Goal: Navigation & Orientation: Find specific page/section

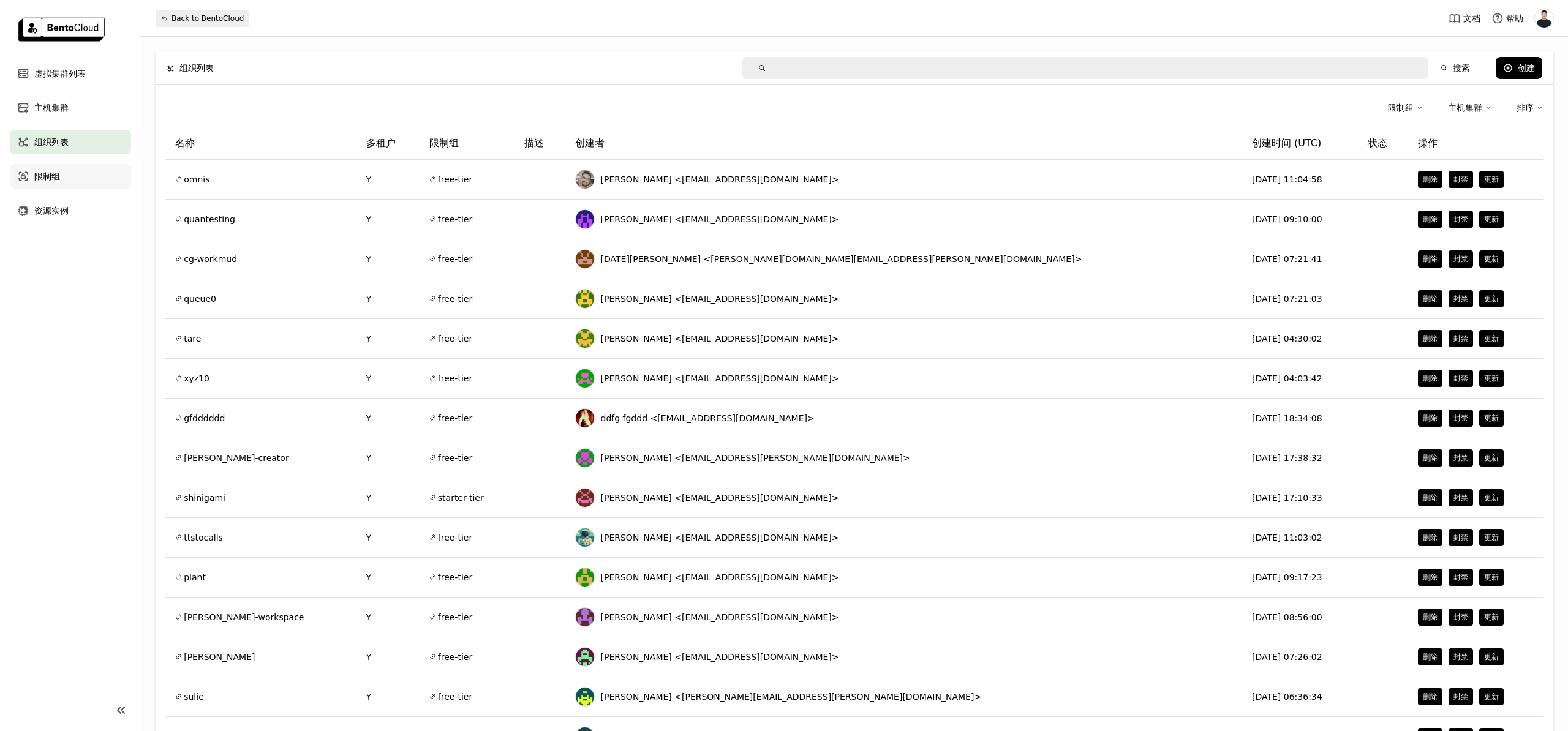
click at [55, 171] on span "限制组" at bounding box center [47, 176] width 26 height 15
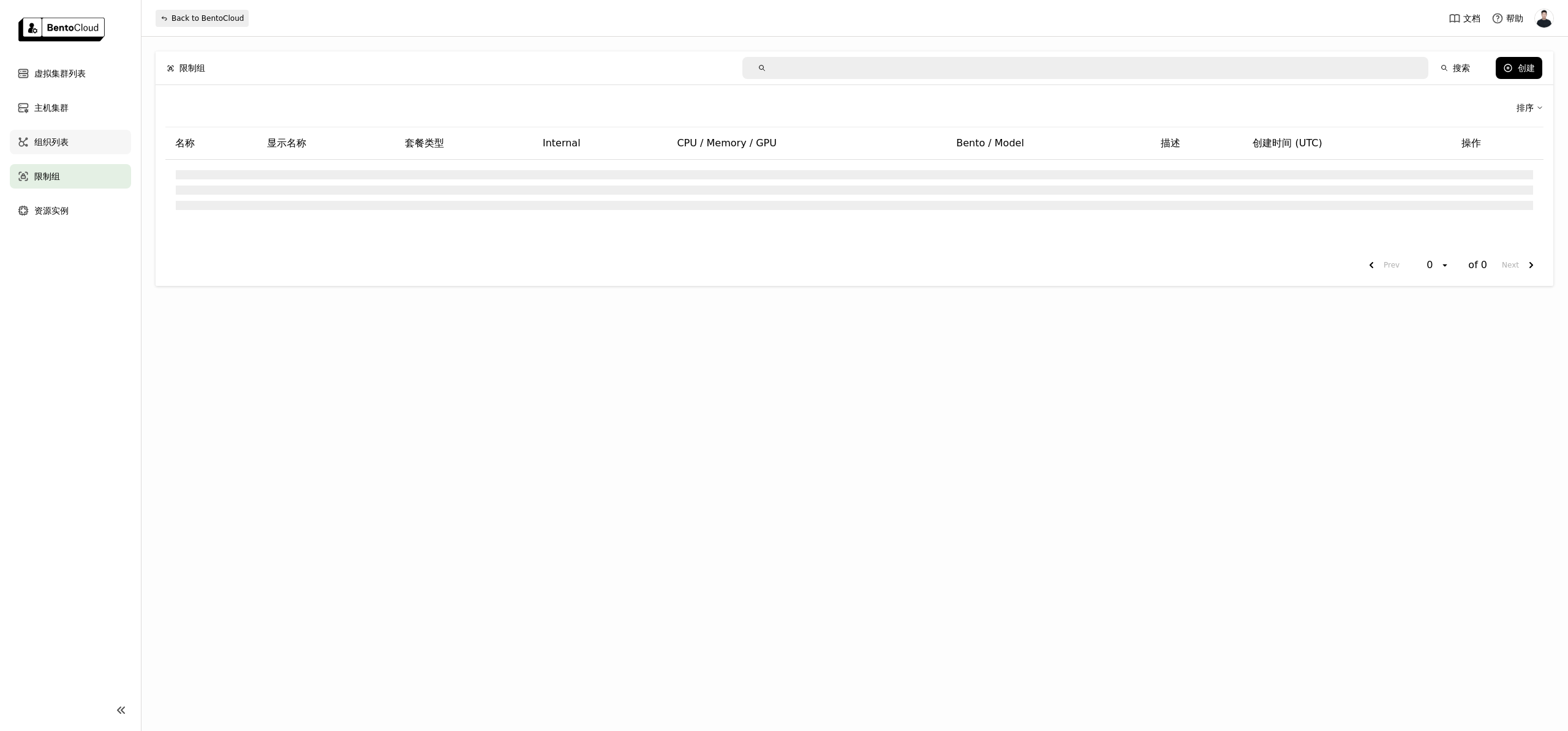
click at [59, 144] on span "组织列表" at bounding box center [51, 142] width 34 height 15
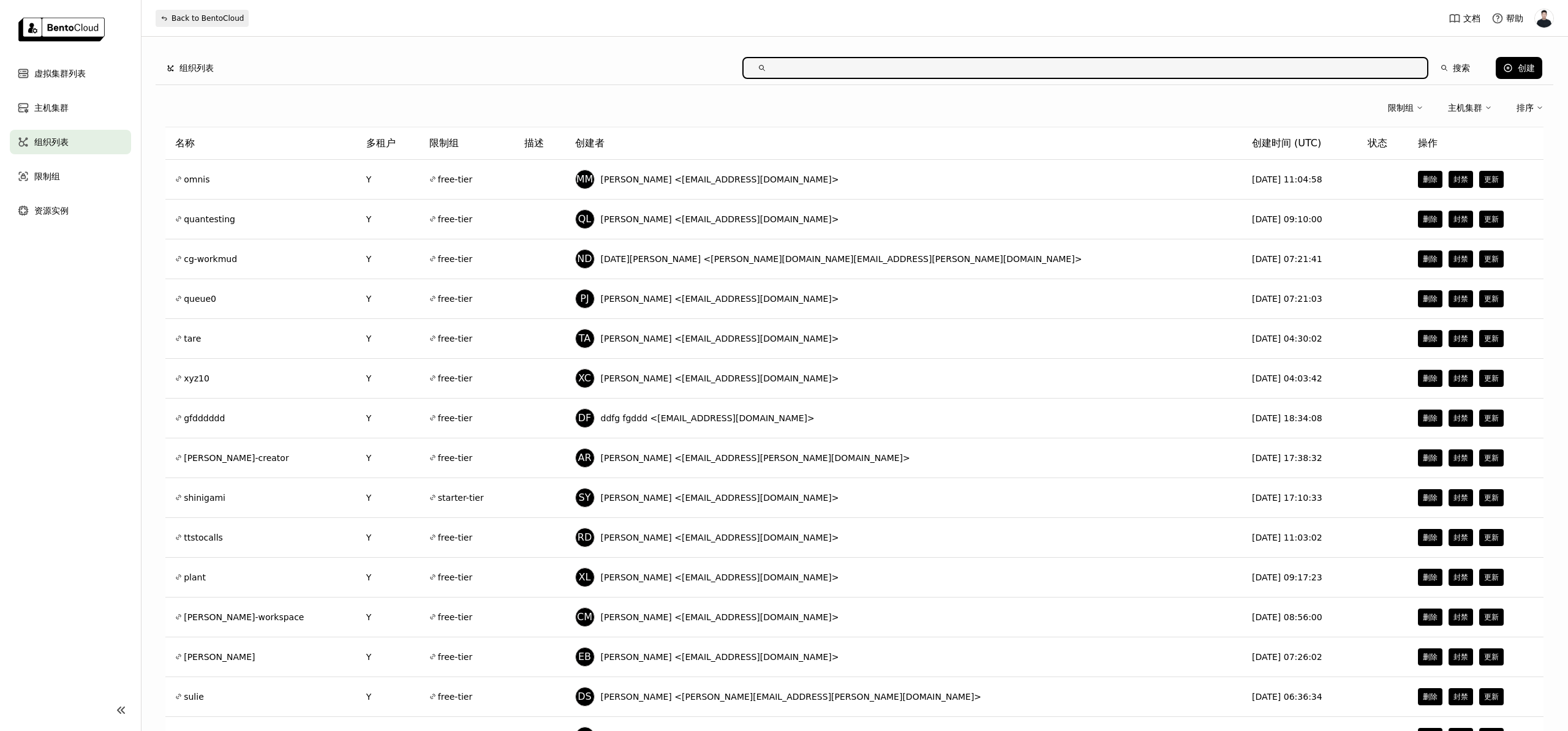
click at [59, 142] on span "组织列表" at bounding box center [51, 142] width 34 height 15
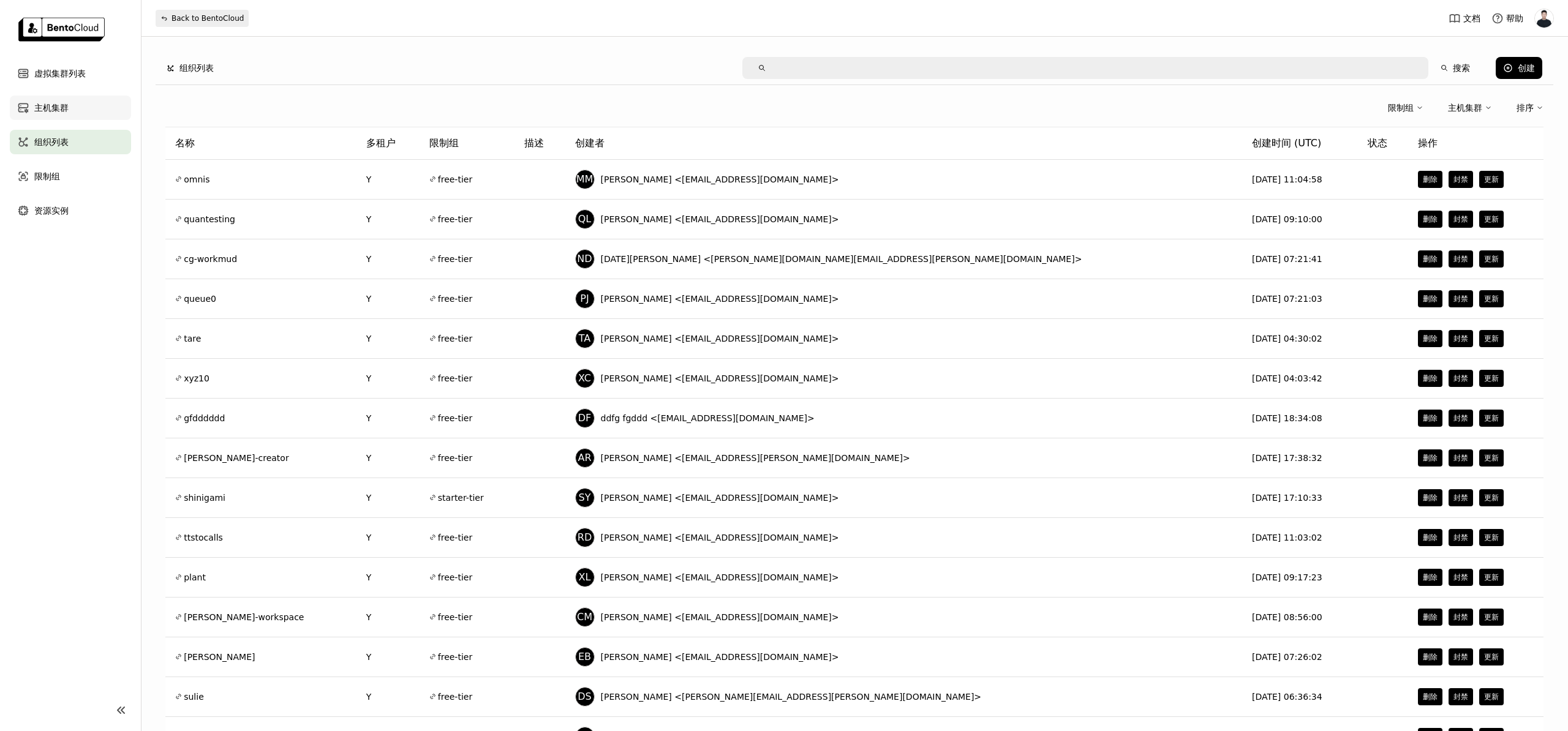
click at [58, 105] on span "主机集群" at bounding box center [51, 108] width 34 height 15
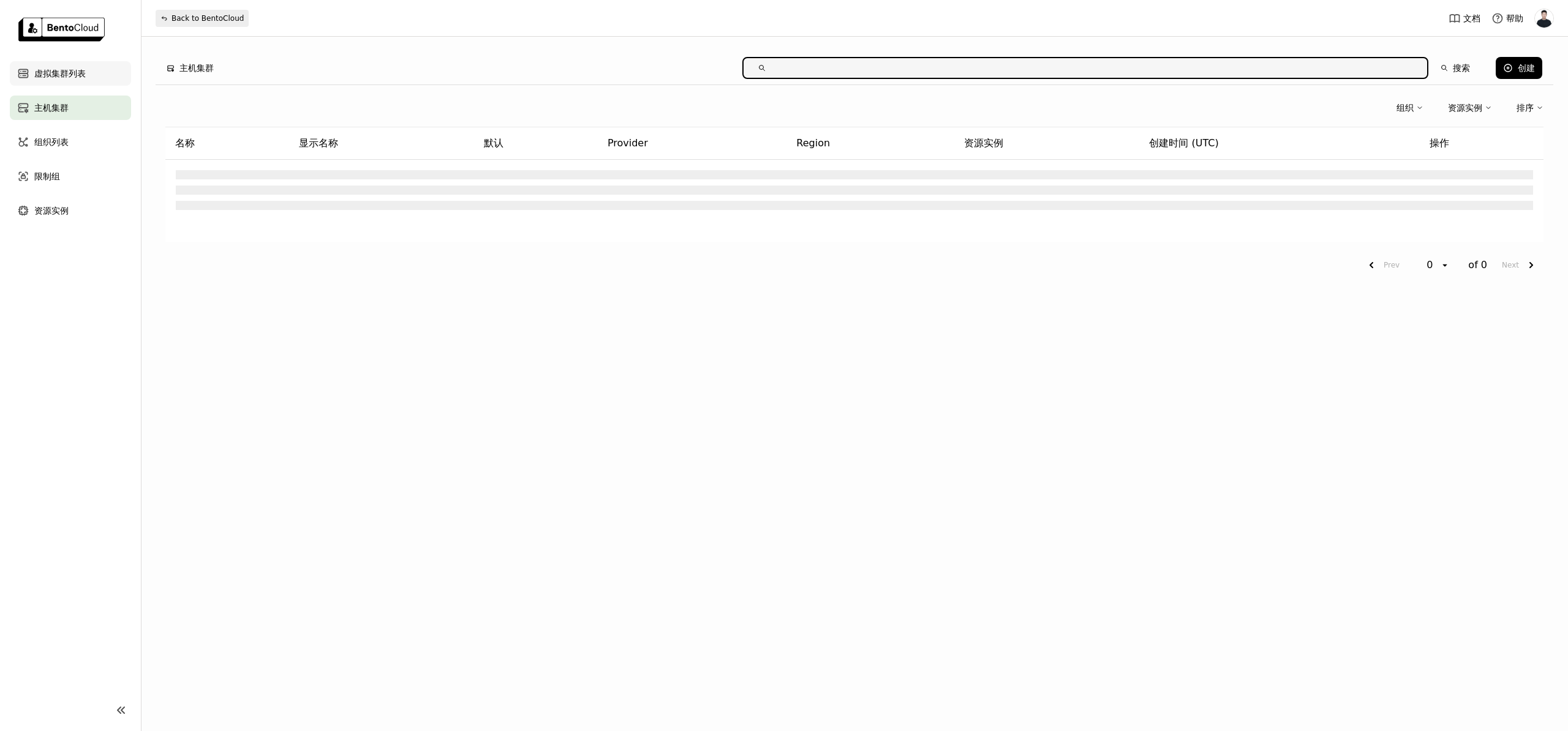
click at [60, 80] on span "虚拟集群列表" at bounding box center [60, 74] width 52 height 15
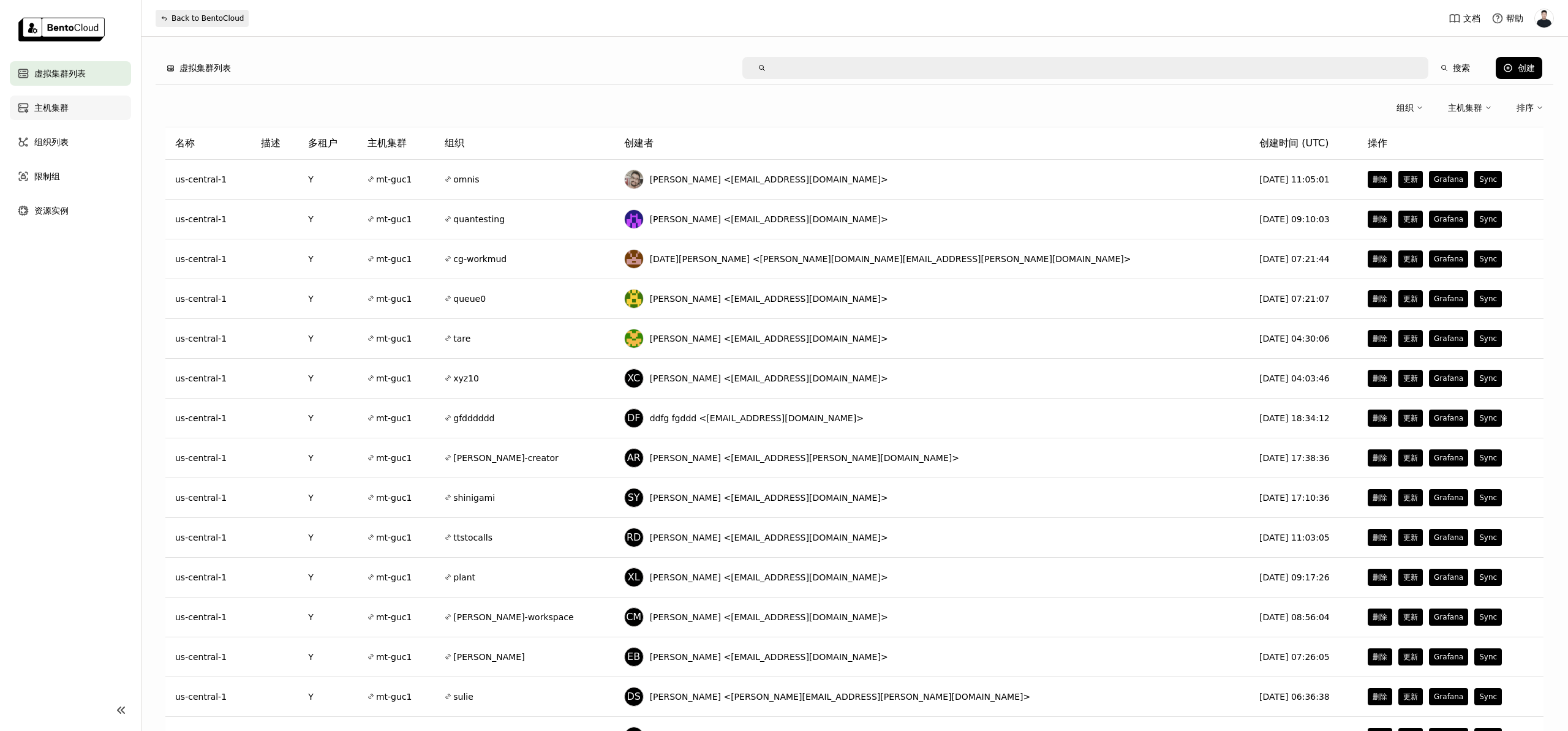
click at [61, 100] on span "主机集群" at bounding box center [51, 108] width 34 height 15
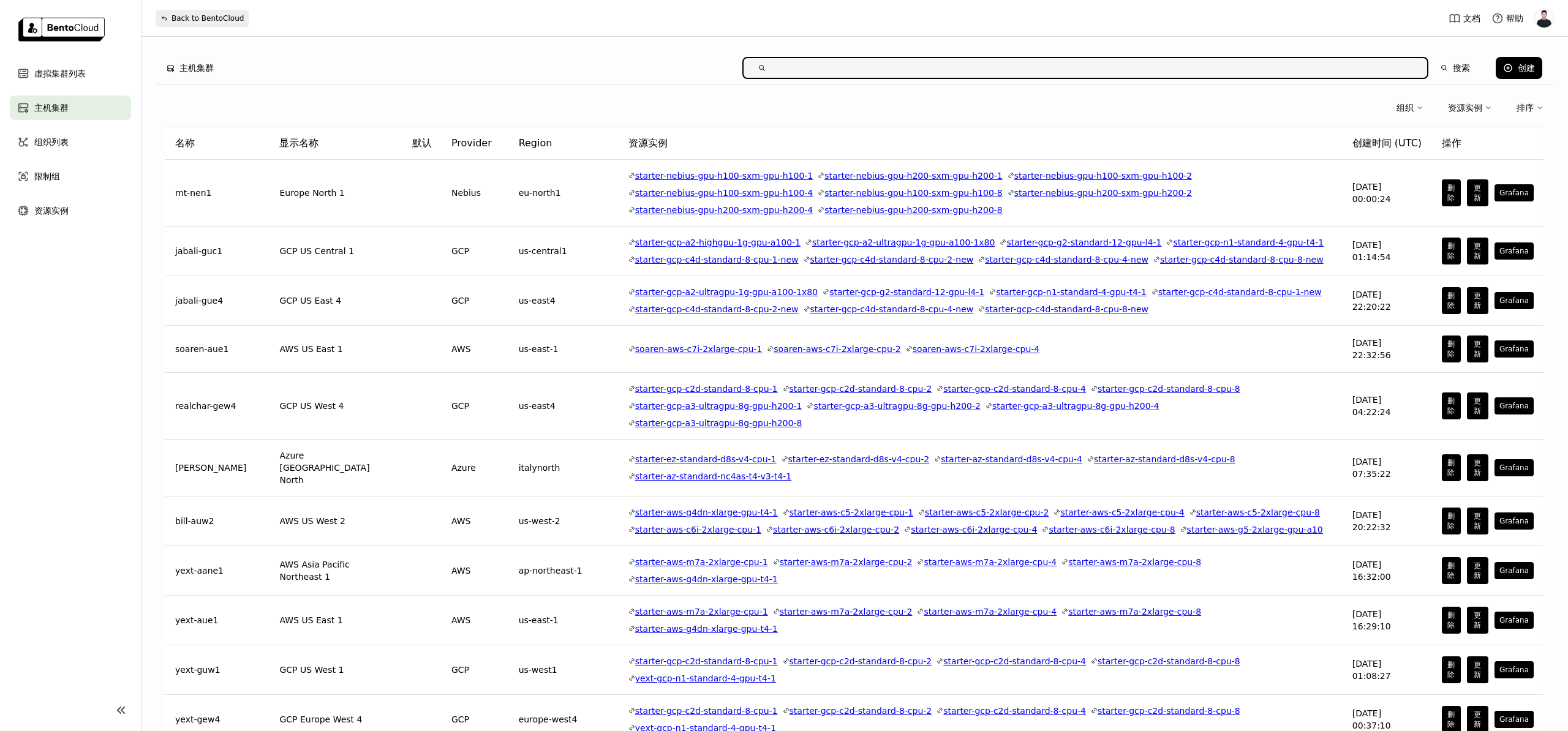
click at [61, 120] on ul "虚拟集群列表 主机集群 组织列表 限制组 资源实例" at bounding box center [70, 141] width 141 height 161
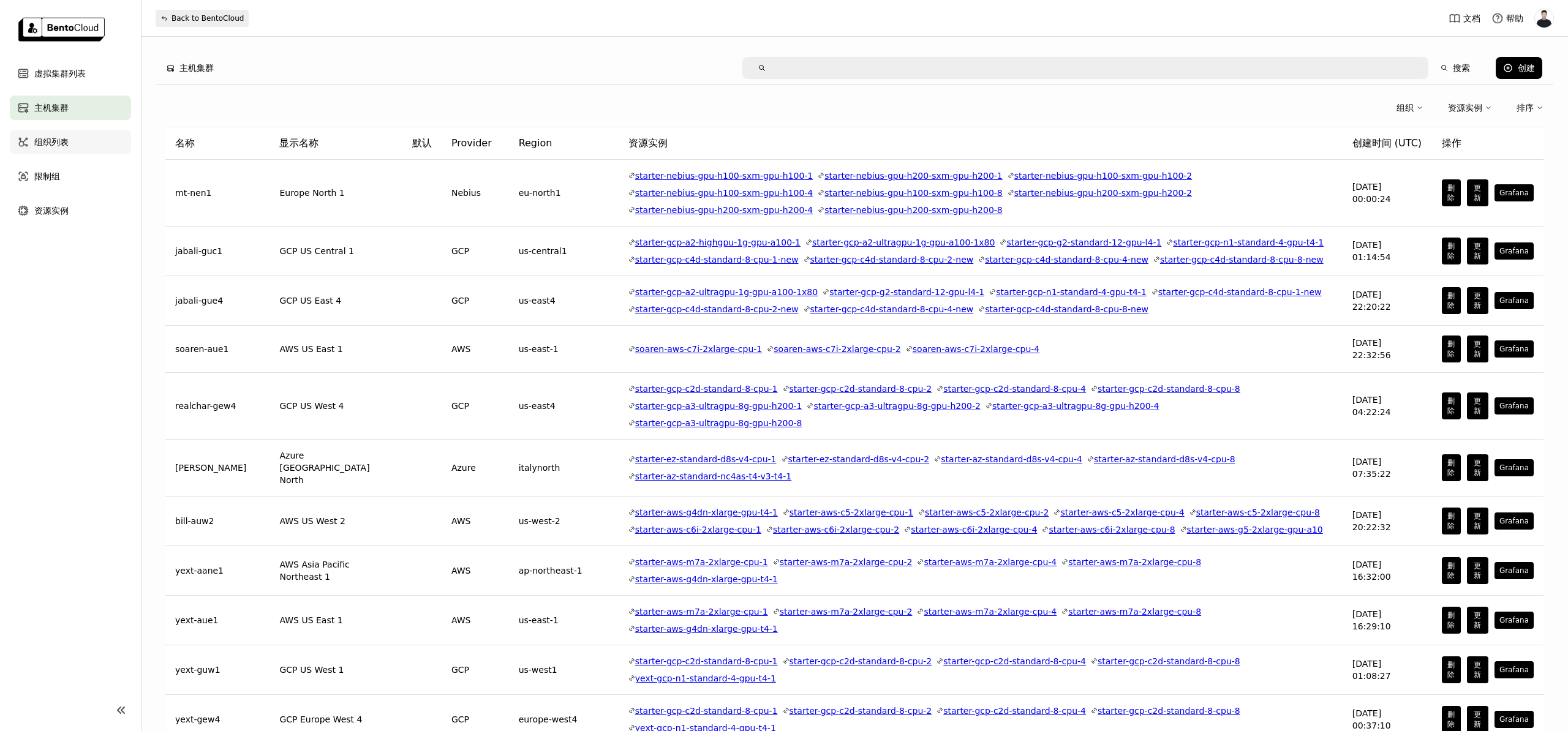
click at [65, 150] on div "组织列表" at bounding box center [71, 142] width 122 height 25
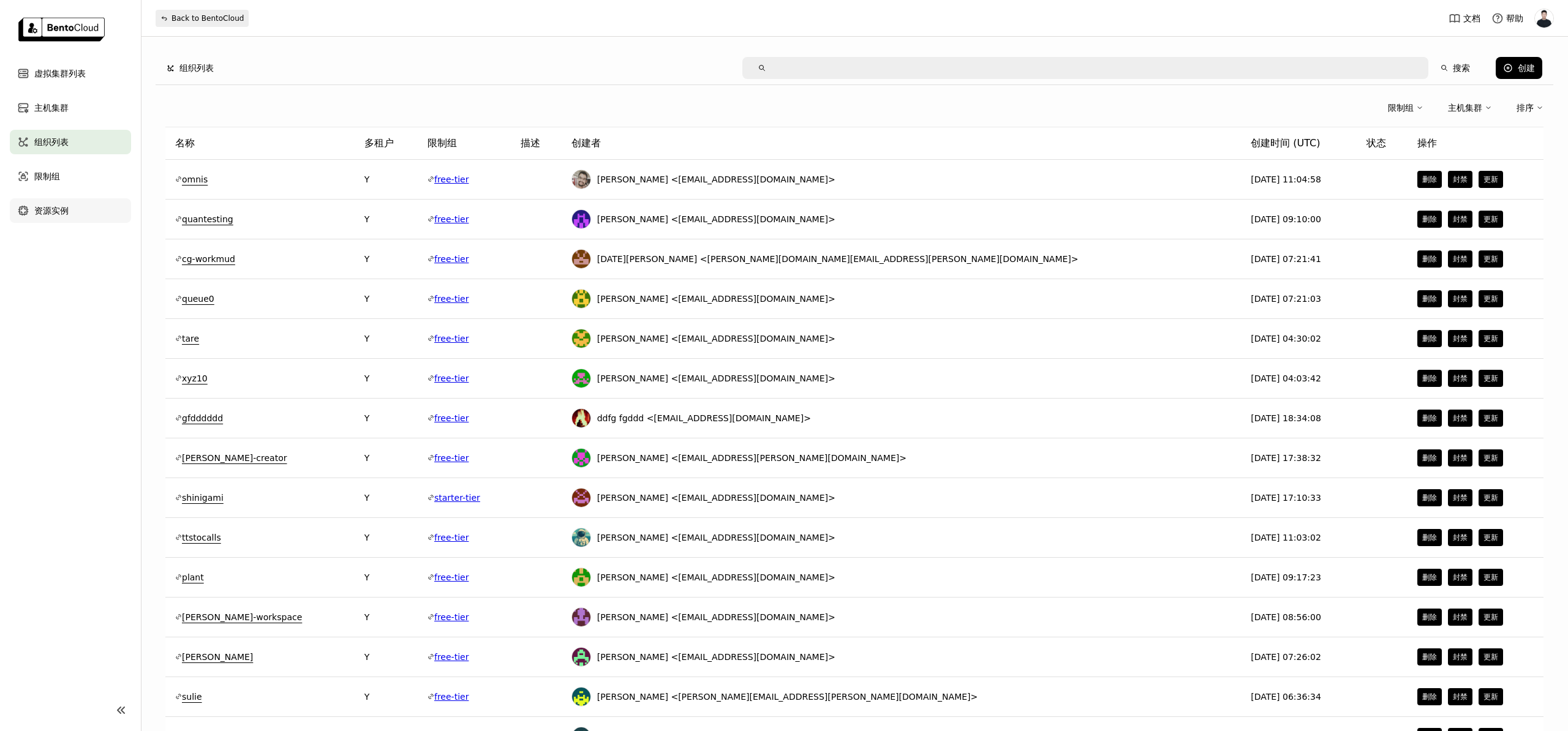
click at [64, 215] on span "资源实例" at bounding box center [51, 211] width 34 height 15
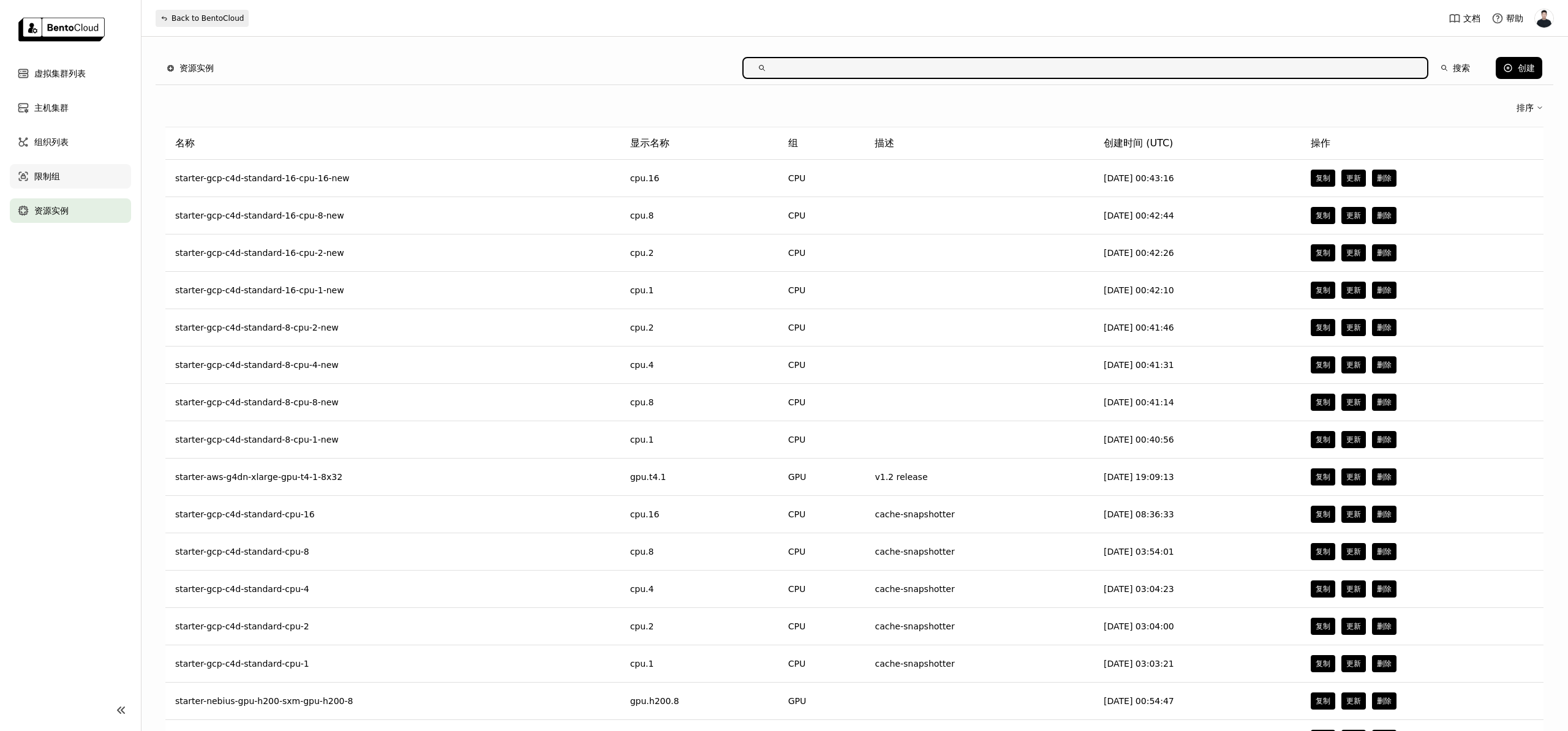
click at [61, 180] on div "限制组" at bounding box center [71, 176] width 122 height 25
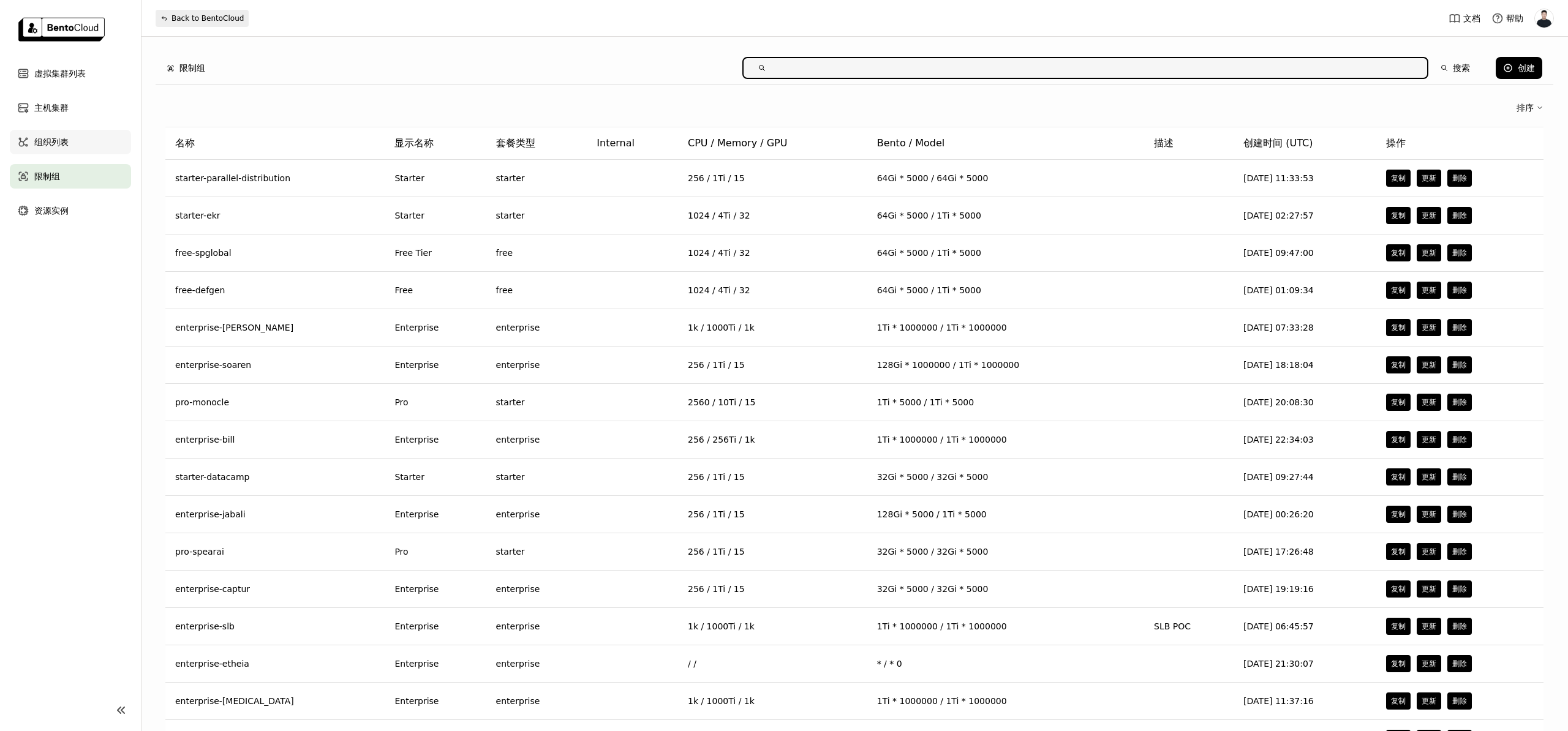
click at [65, 139] on span "组织列表" at bounding box center [51, 142] width 34 height 15
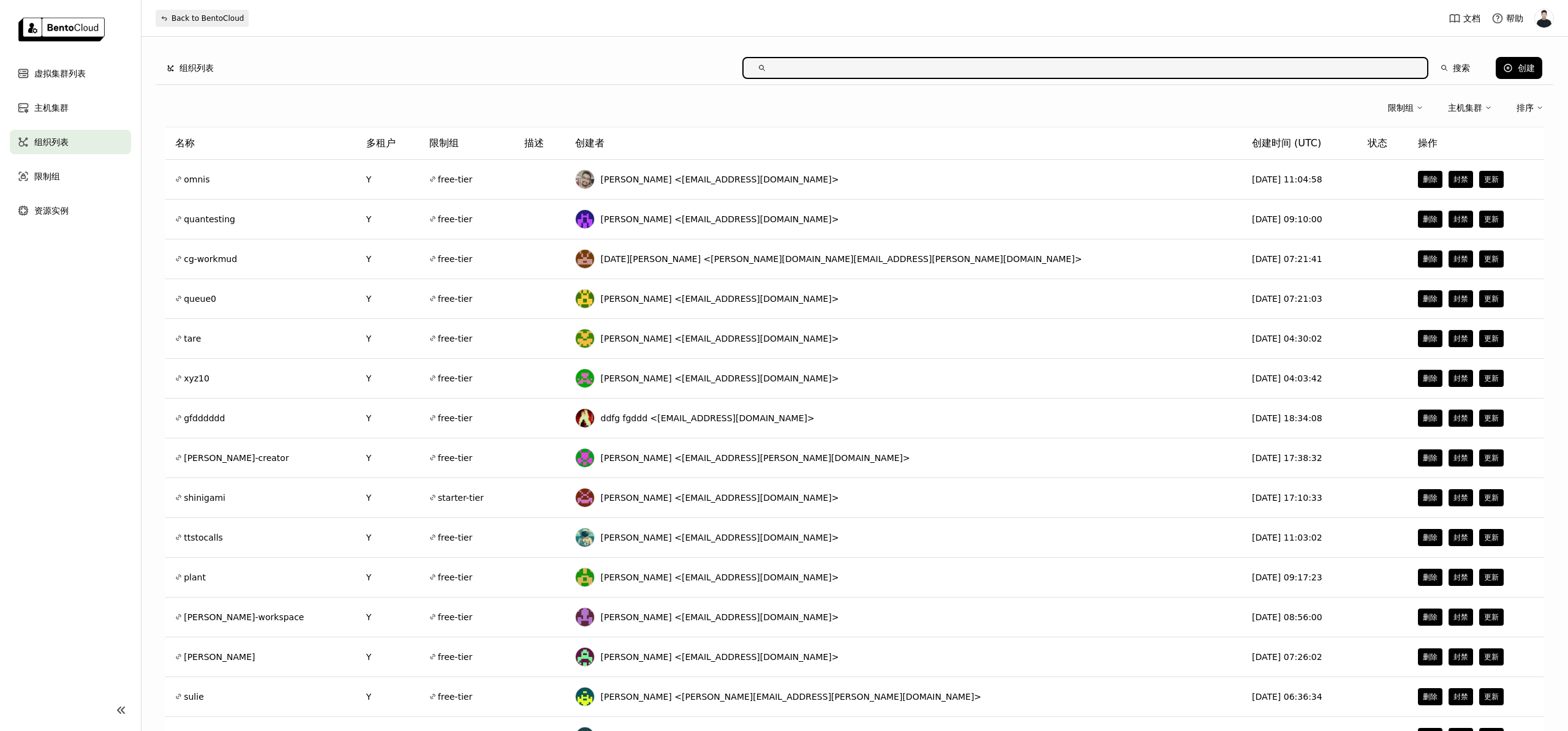
click at [1404, 112] on div "限制组" at bounding box center [1400, 108] width 26 height 14
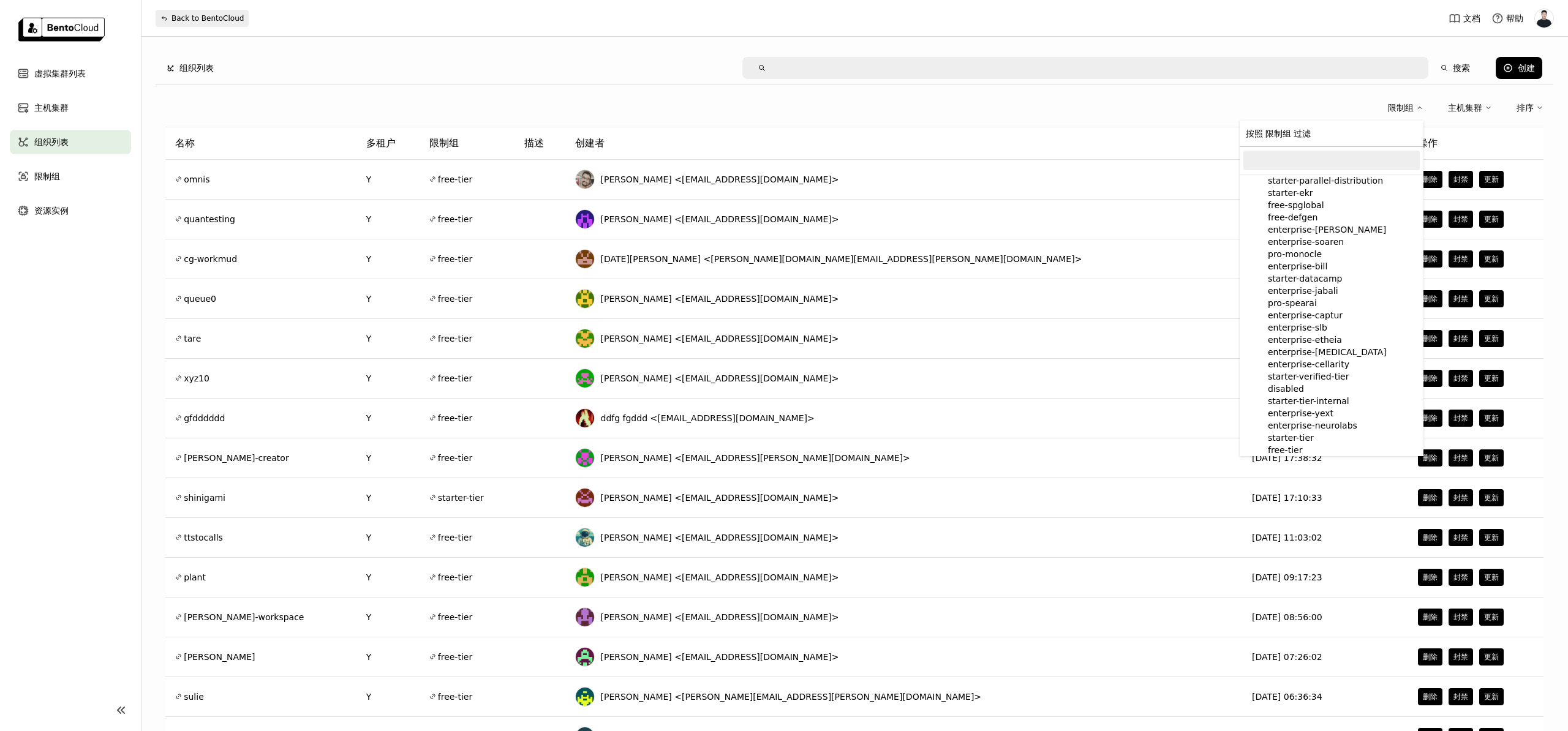
drag, startPoint x: 1404, startPoint y: 112, endPoint x: 1414, endPoint y: 111, distance: 10.0
click at [1404, 112] on div "限制组" at bounding box center [1400, 108] width 26 height 14
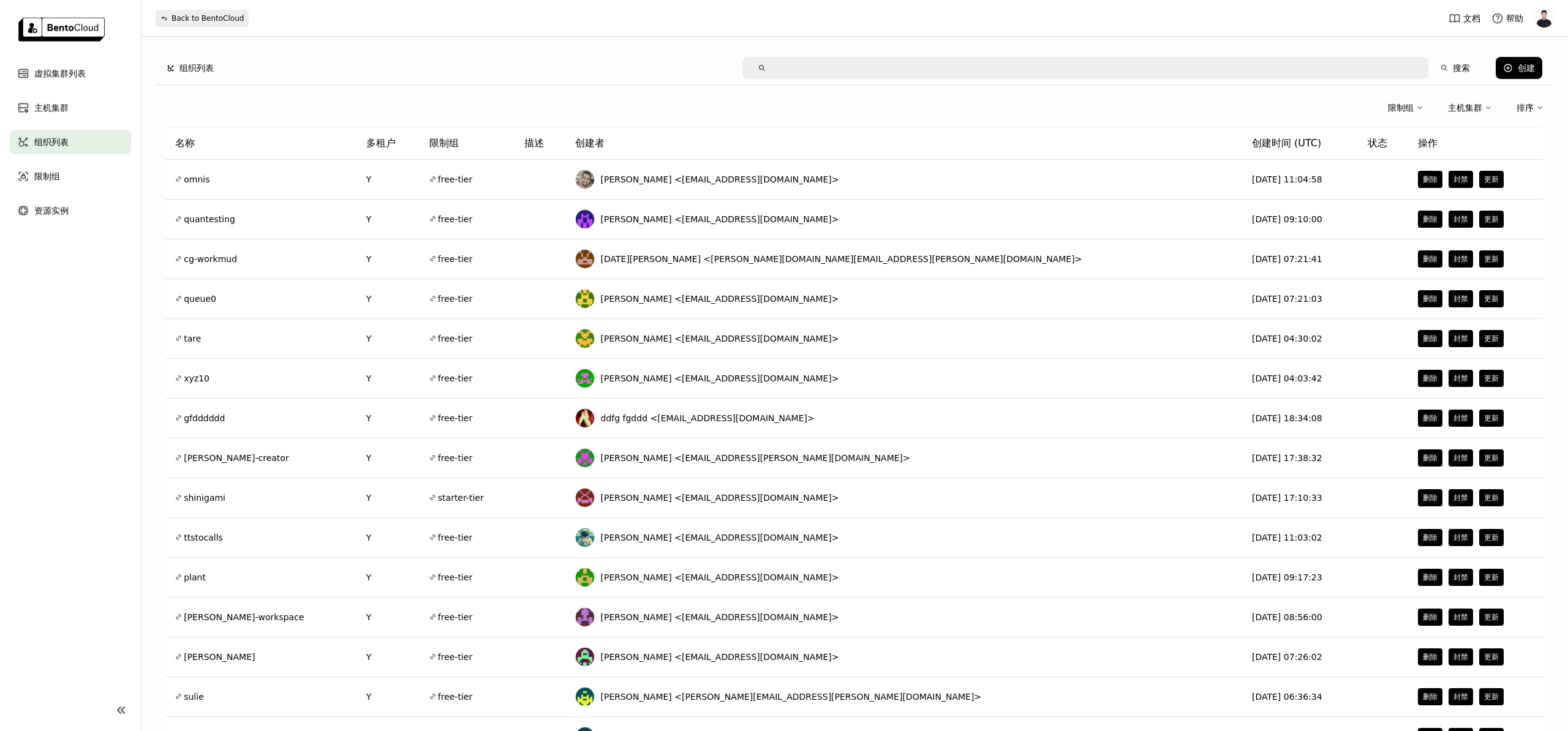
click at [1477, 106] on div "主机集群" at bounding box center [1465, 108] width 34 height 14
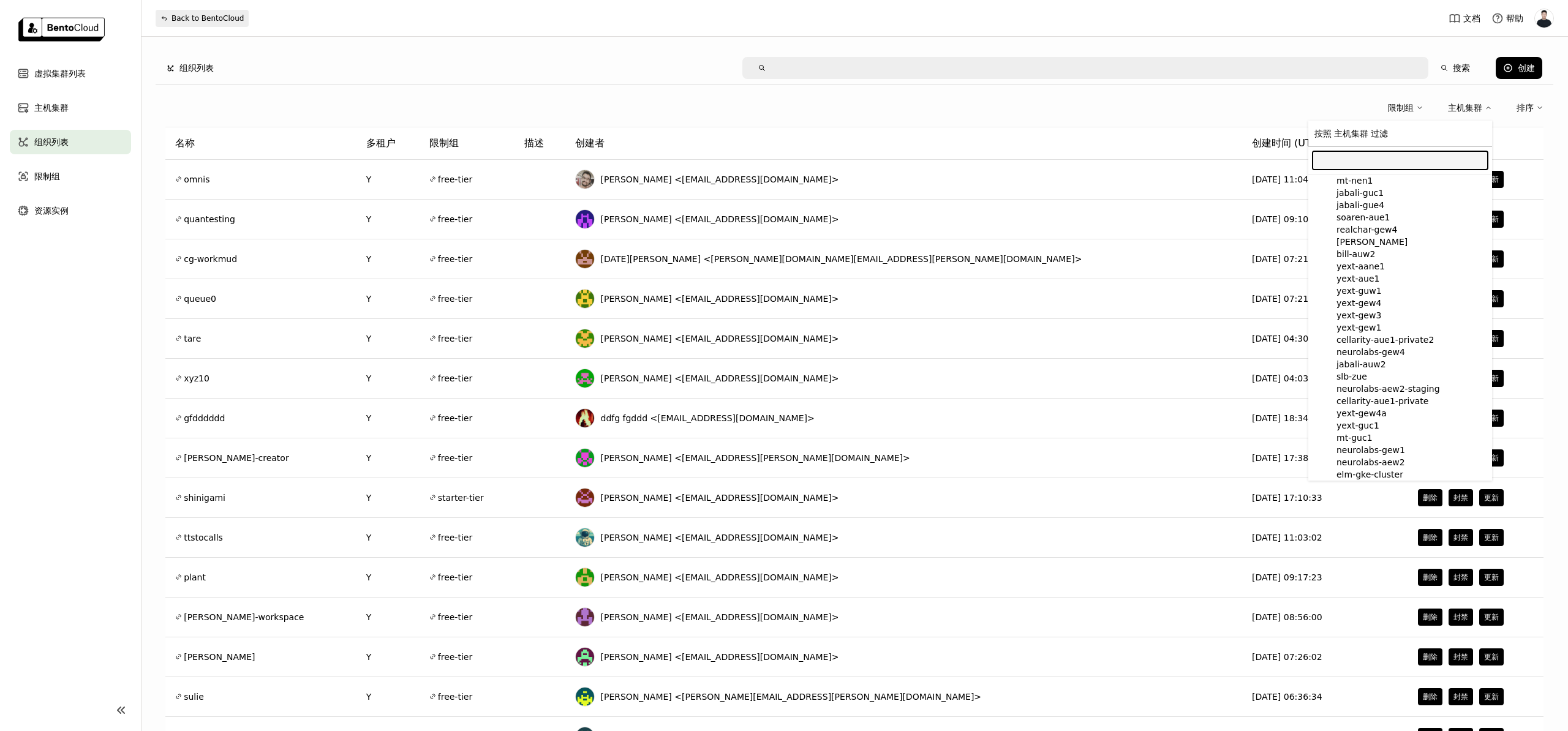
click at [1477, 106] on div "主机集群" at bounding box center [1465, 108] width 34 height 14
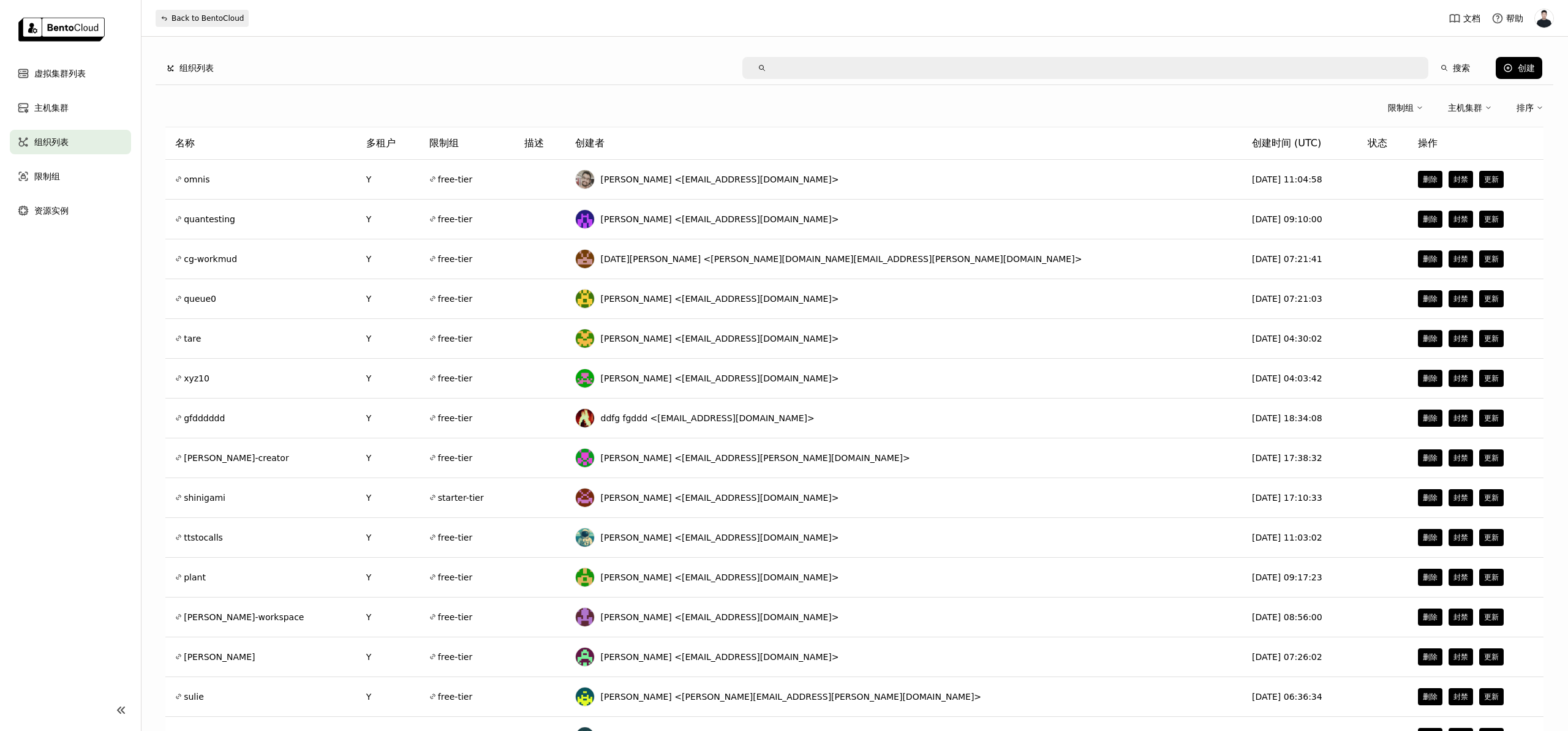
click at [1389, 106] on div "限制组" at bounding box center [1400, 108] width 26 height 14
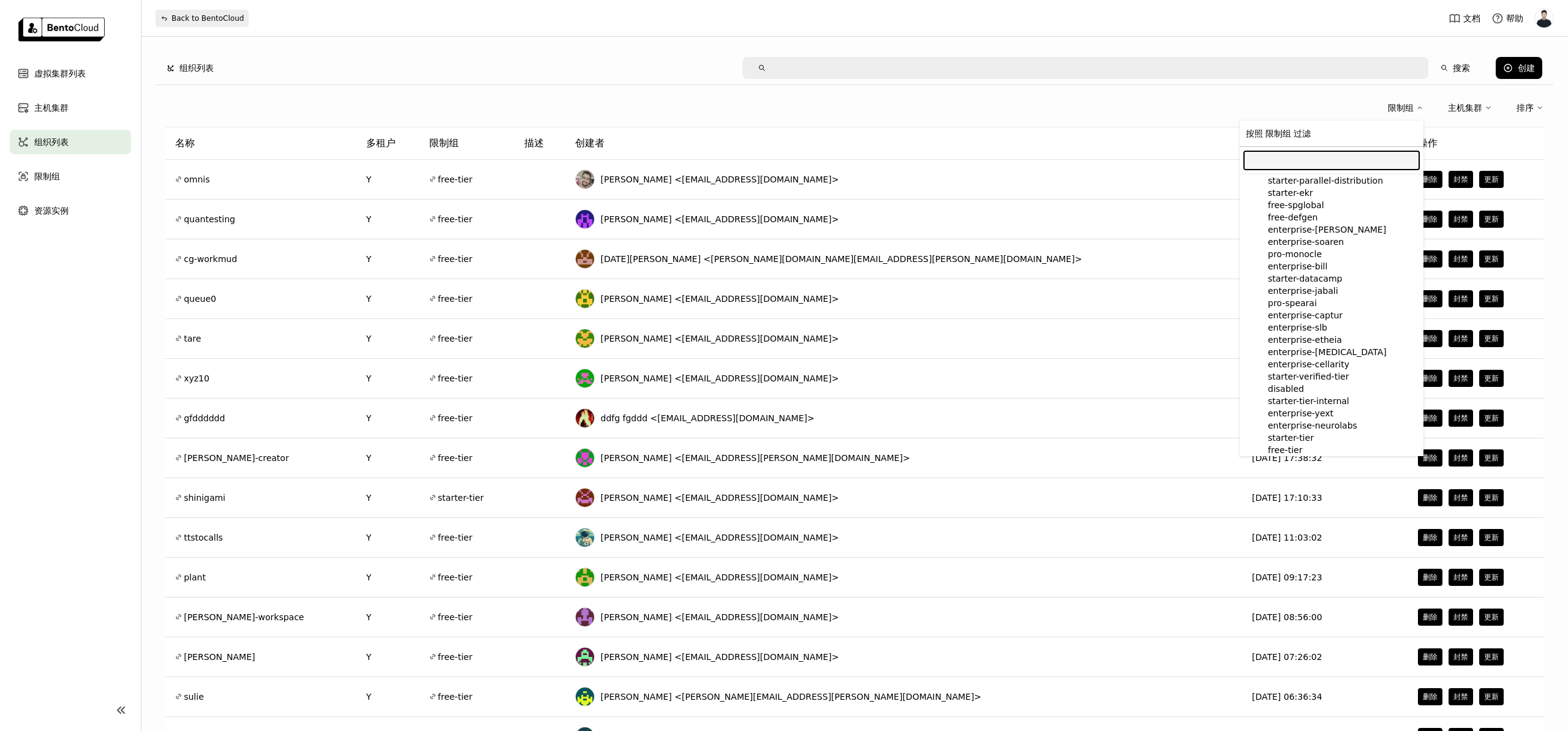
click at [1395, 107] on div "限制组" at bounding box center [1400, 108] width 26 height 14
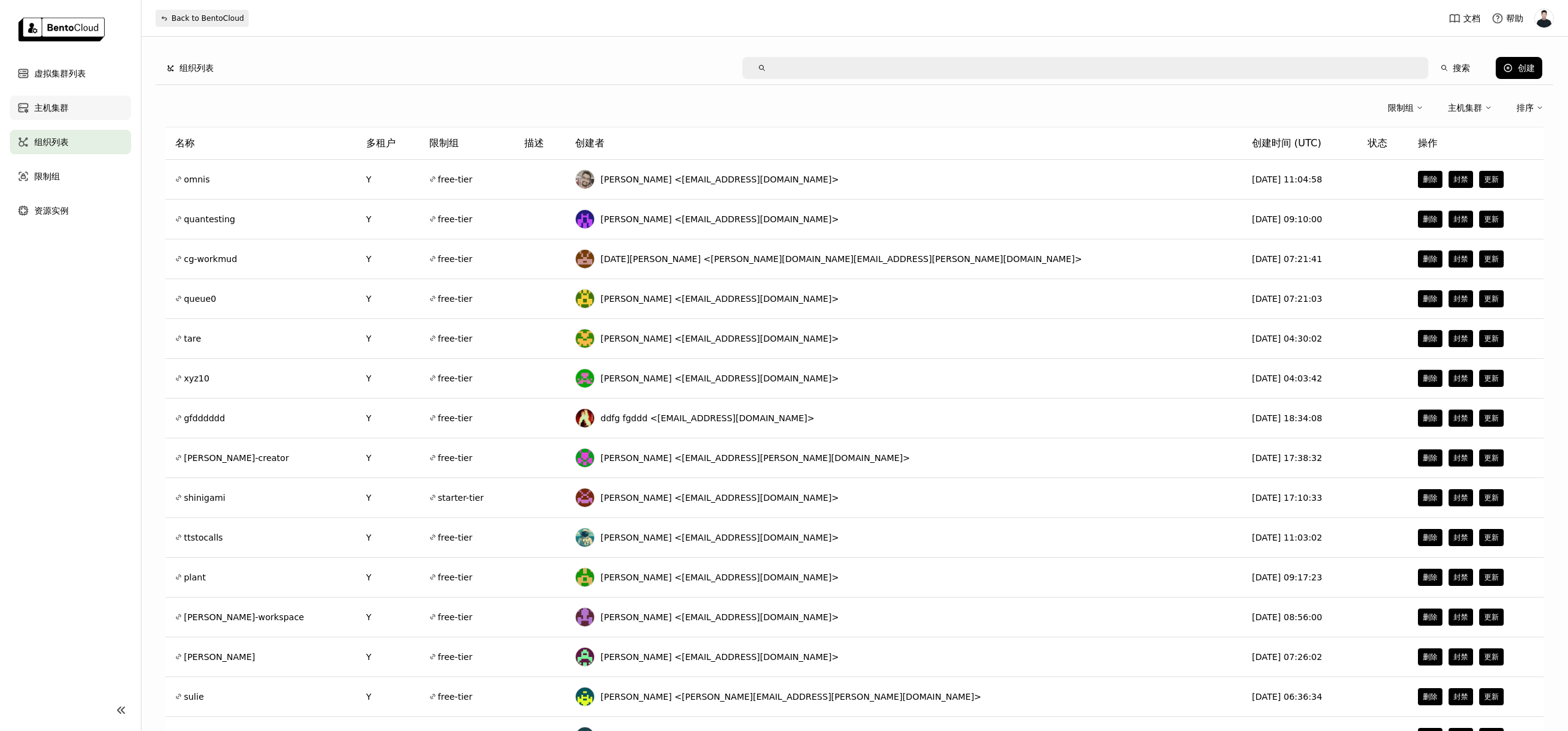
click at [64, 105] on span "主机集群" at bounding box center [51, 108] width 34 height 15
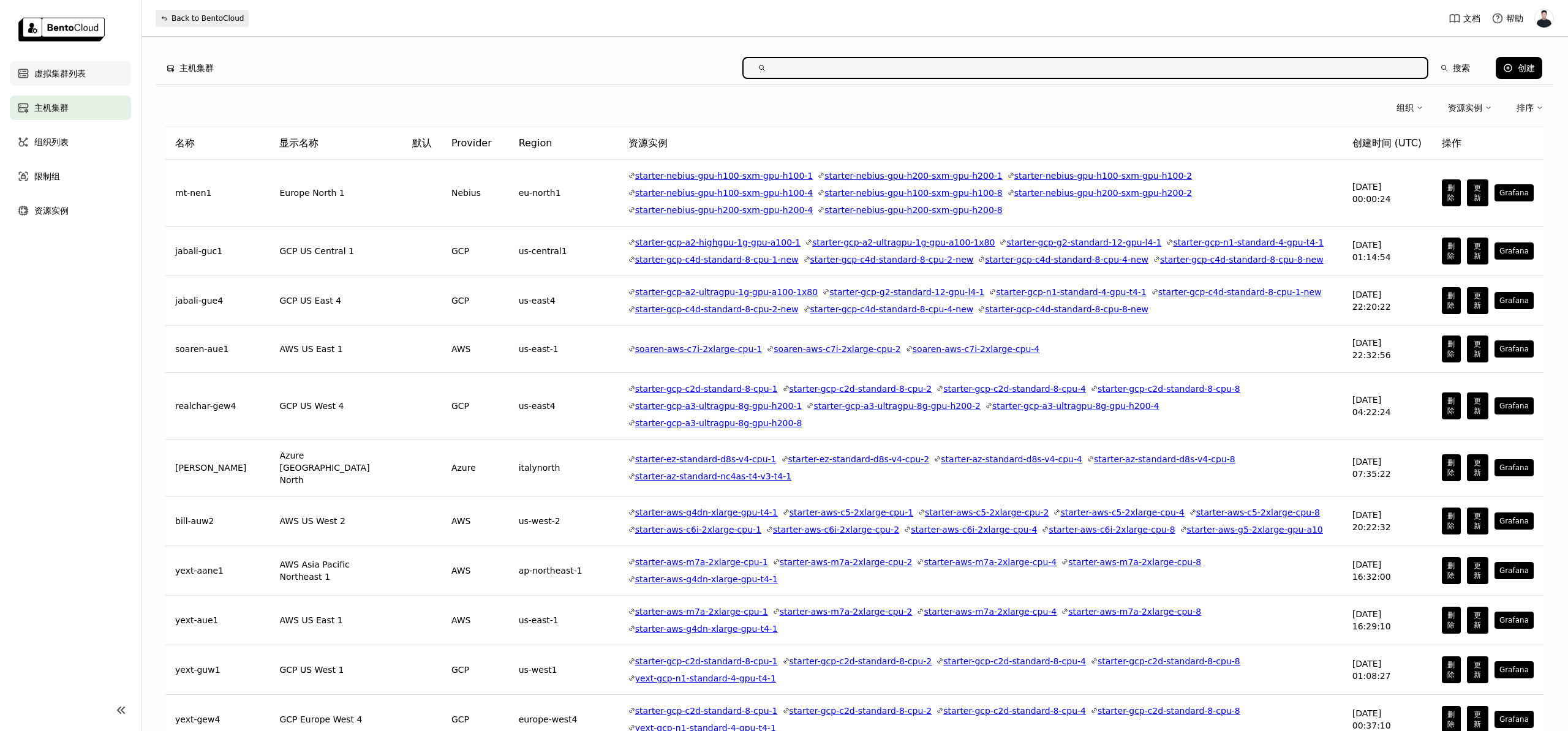
click at [57, 77] on span "虚拟集群列表" at bounding box center [60, 74] width 52 height 15
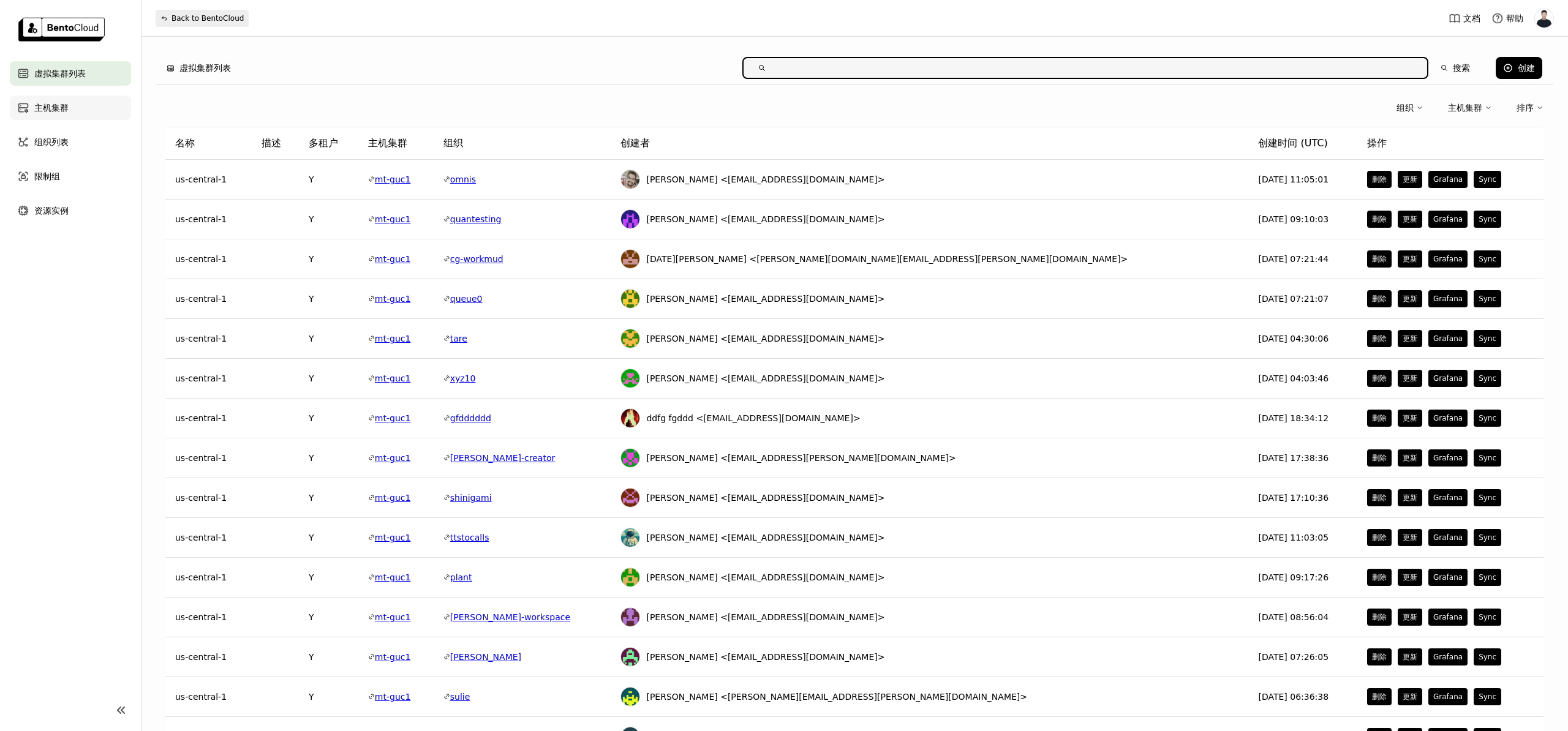
click at [57, 104] on span "主机集群" at bounding box center [51, 108] width 34 height 15
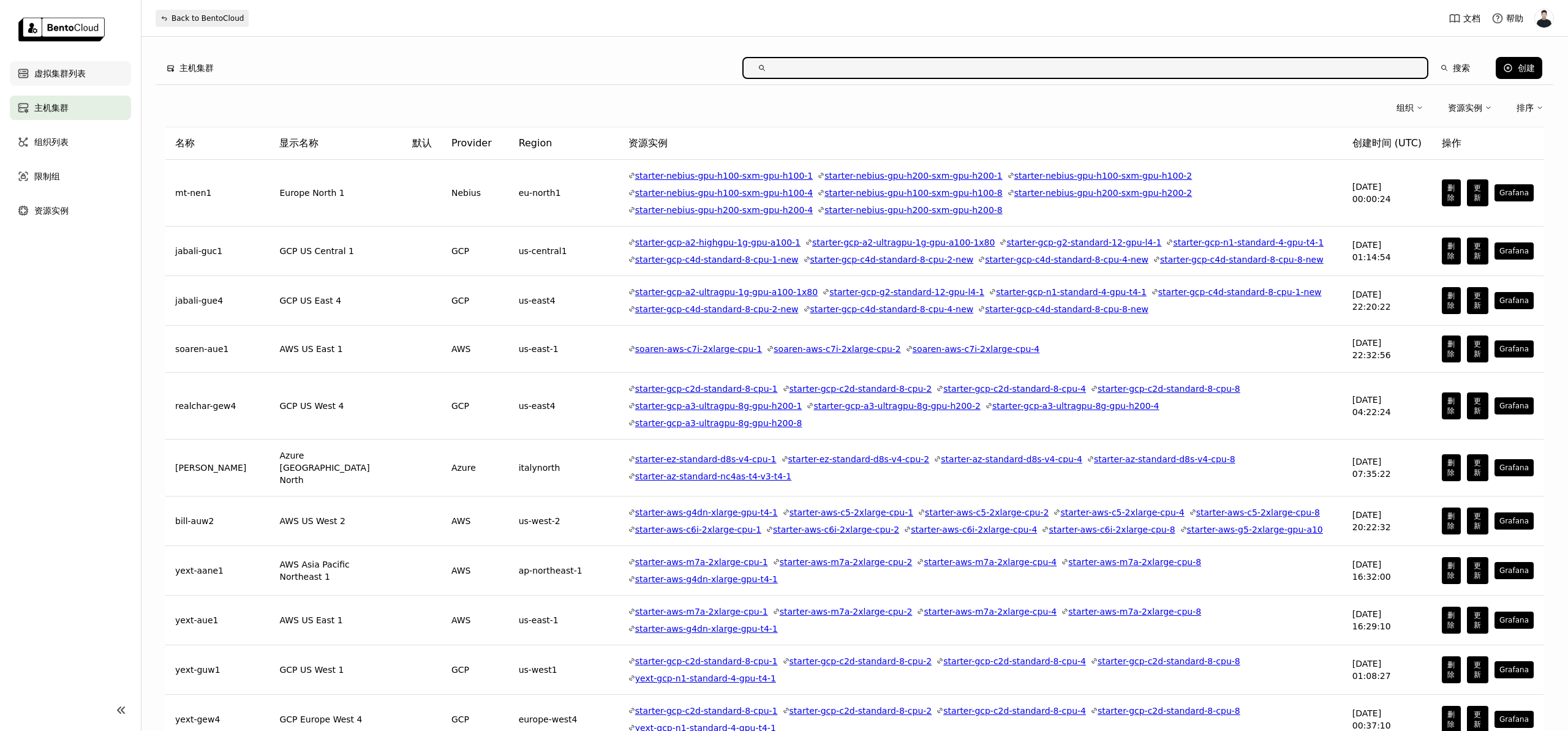
click at [50, 76] on span "虚拟集群列表" at bounding box center [60, 74] width 52 height 15
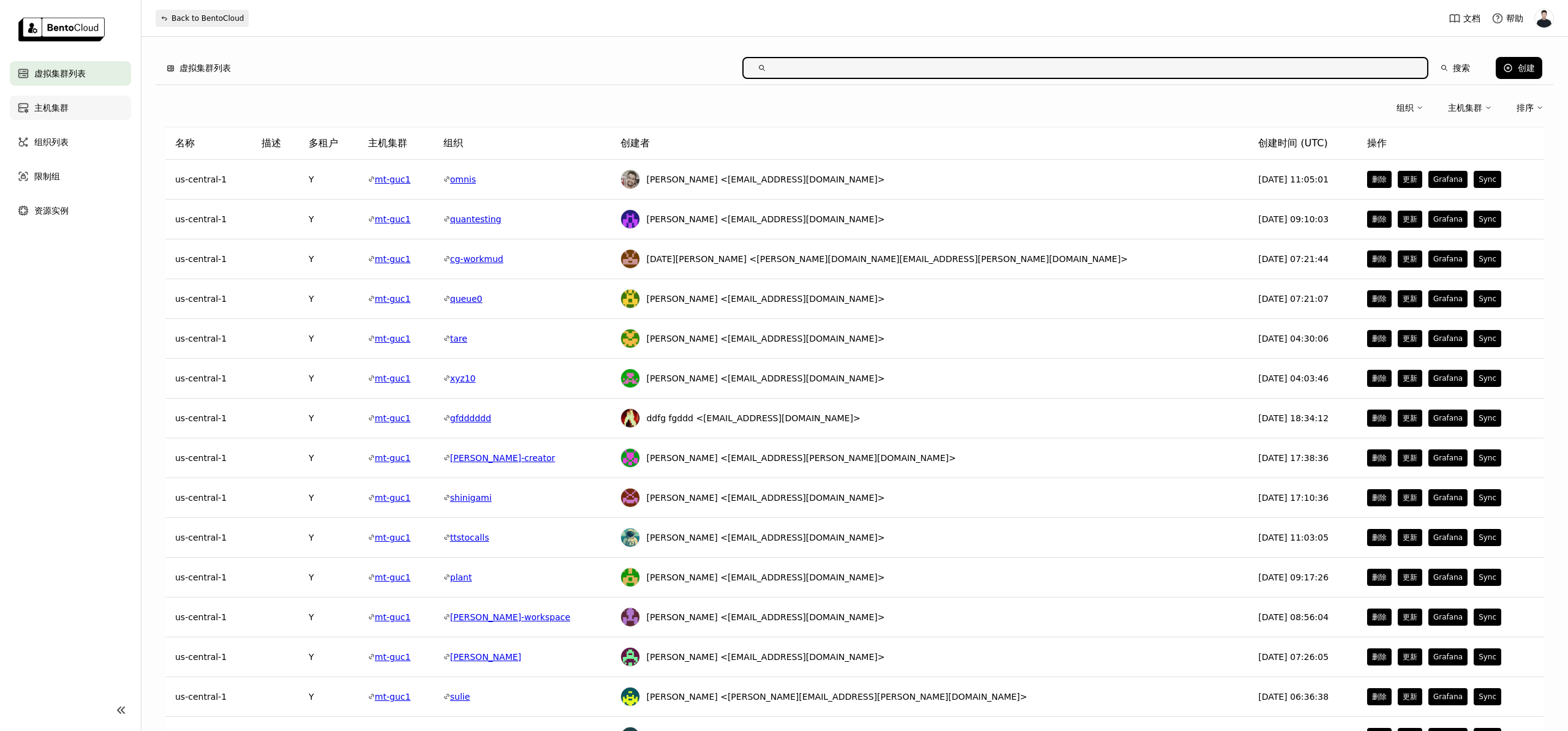
click at [54, 114] on span "主机集群" at bounding box center [51, 108] width 34 height 15
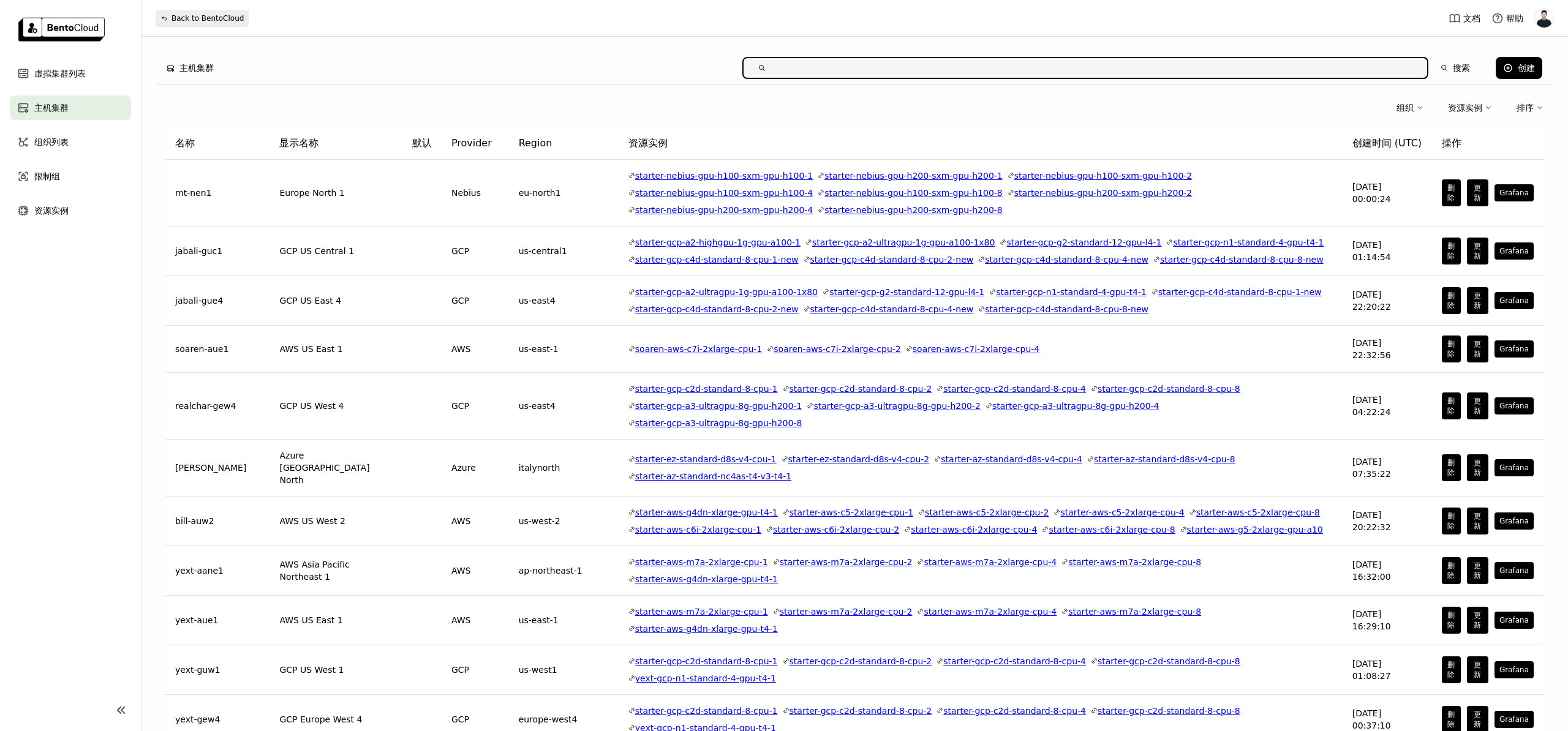
click at [1413, 107] on div "组织" at bounding box center [1405, 108] width 18 height 14
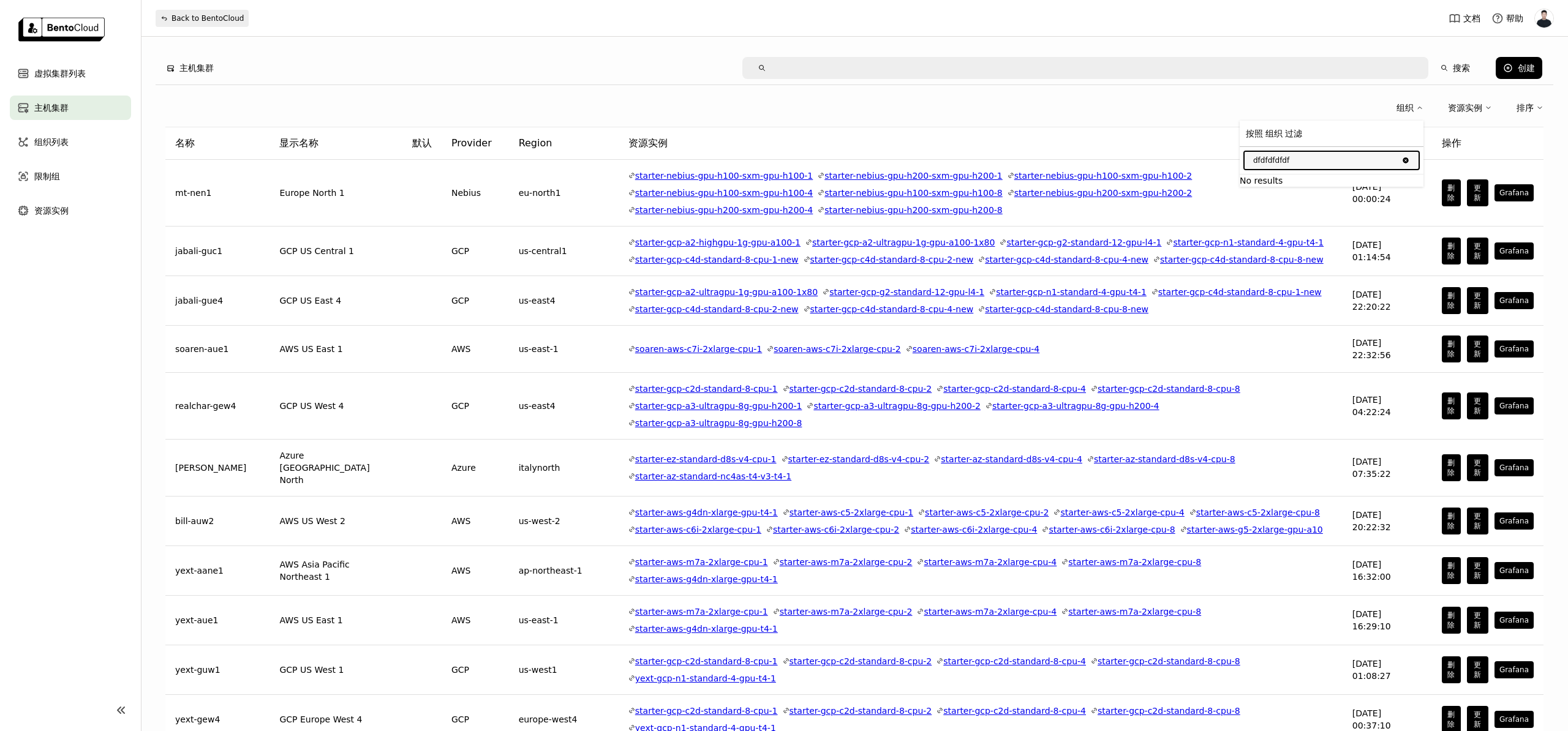
type input "dfdfdfdfdf"
